Goal: Information Seeking & Learning: Learn about a topic

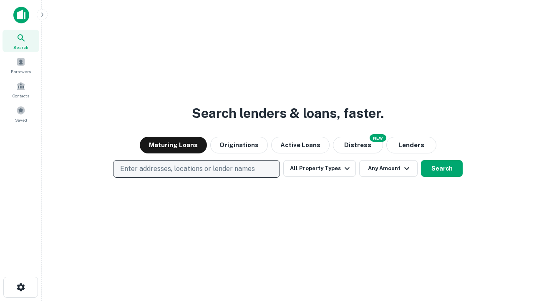
click at [196, 169] on p "Enter addresses, locations or lender names" at bounding box center [187, 169] width 135 height 10
type input "**********"
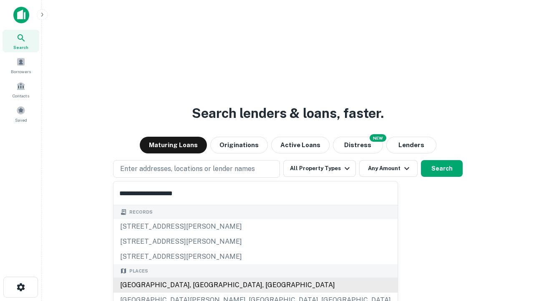
click at [200, 285] on div "[GEOGRAPHIC_DATA], [GEOGRAPHIC_DATA], [GEOGRAPHIC_DATA]" at bounding box center [256, 284] width 284 height 15
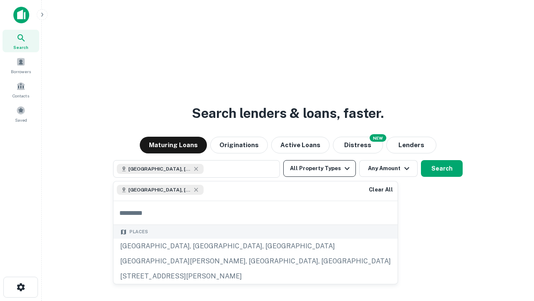
click at [320, 168] on button "All Property Types" at bounding box center [319, 168] width 73 height 17
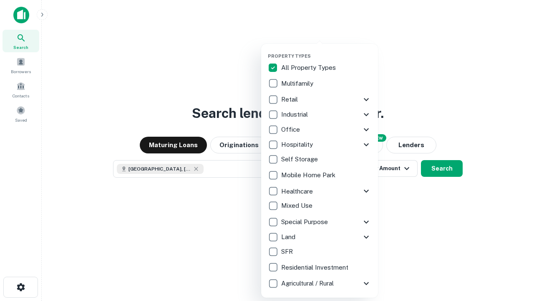
click at [326, 51] on button "button" at bounding box center [326, 51] width 117 height 0
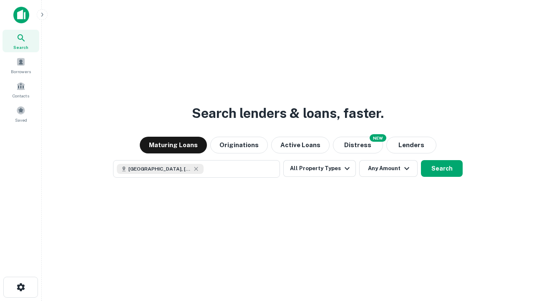
scroll to position [13, 0]
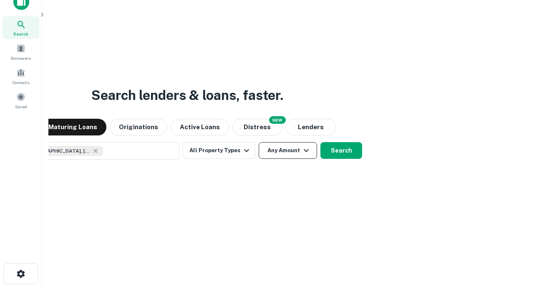
click at [259, 142] on button "Any Amount" at bounding box center [288, 150] width 58 height 17
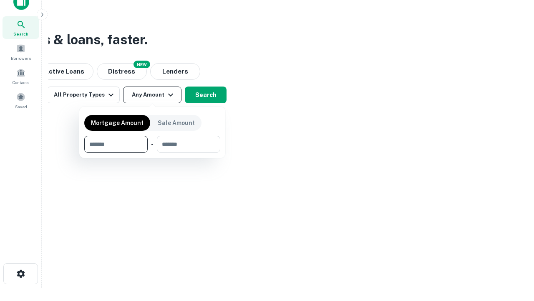
type input "*******"
click at [152, 152] on button "button" at bounding box center [152, 152] width 136 height 0
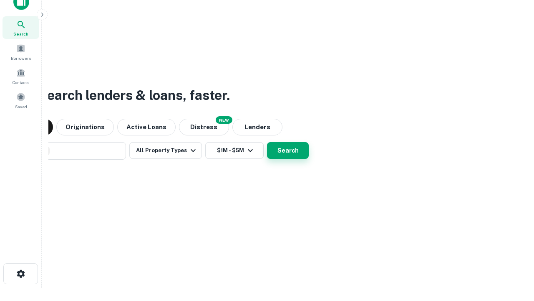
click at [267, 142] on button "Search" at bounding box center [288, 150] width 42 height 17
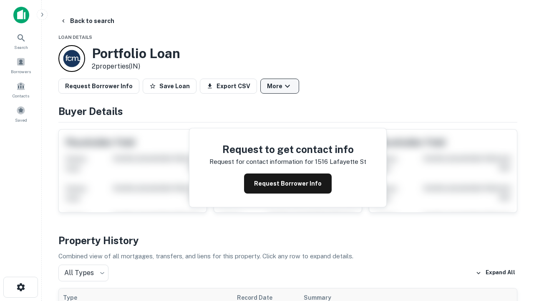
click at [280, 86] on button "More" at bounding box center [279, 85] width 39 height 15
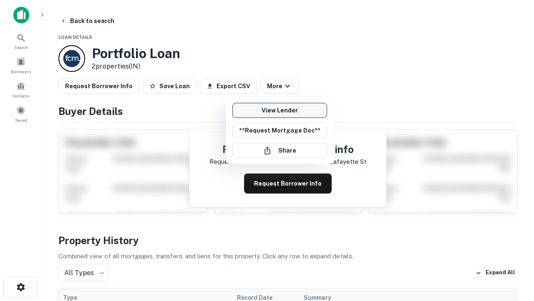
click at [280, 110] on link "View Lender" at bounding box center [280, 110] width 95 height 15
